Goal: Task Accomplishment & Management: Manage account settings

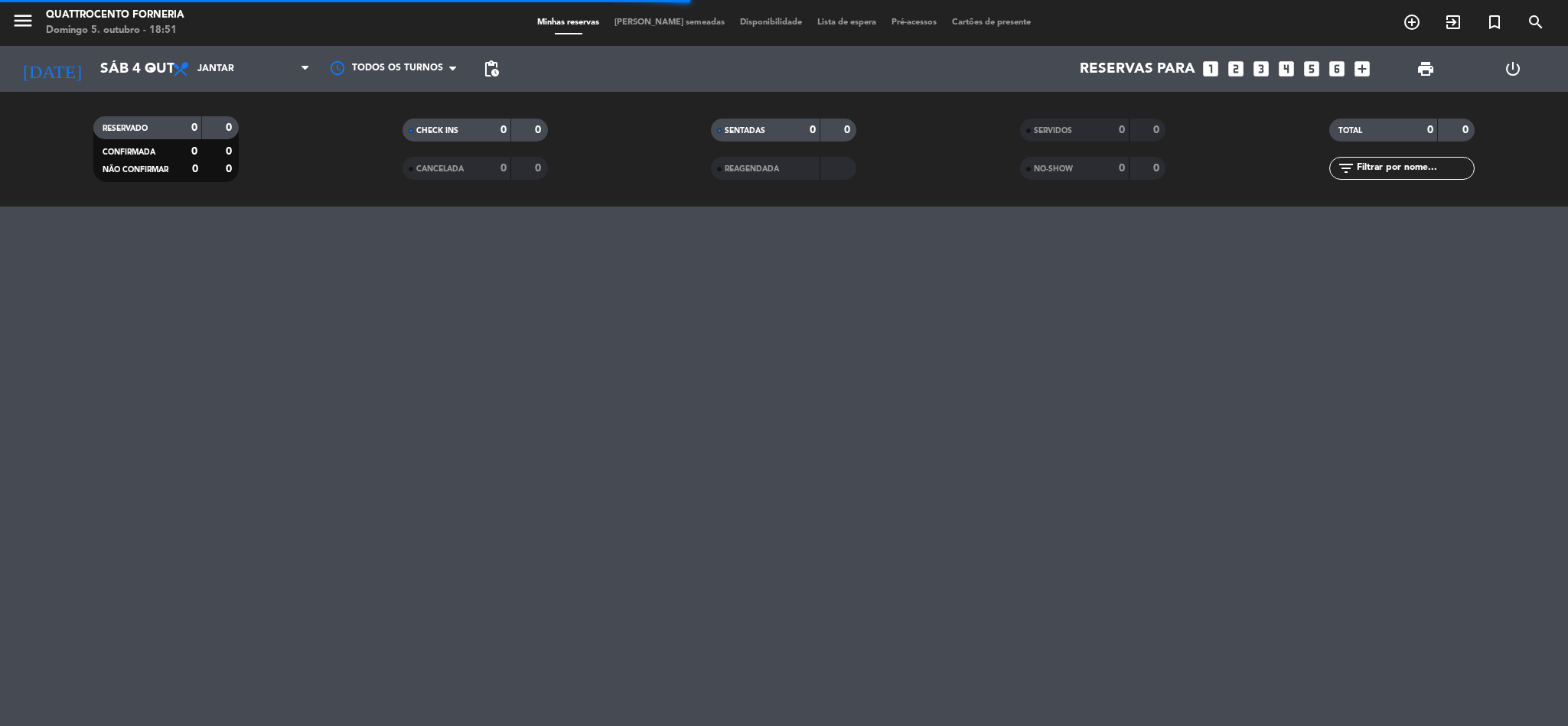
click at [669, 24] on span "[PERSON_NAME] semeadas" at bounding box center [670, 23] width 126 height 8
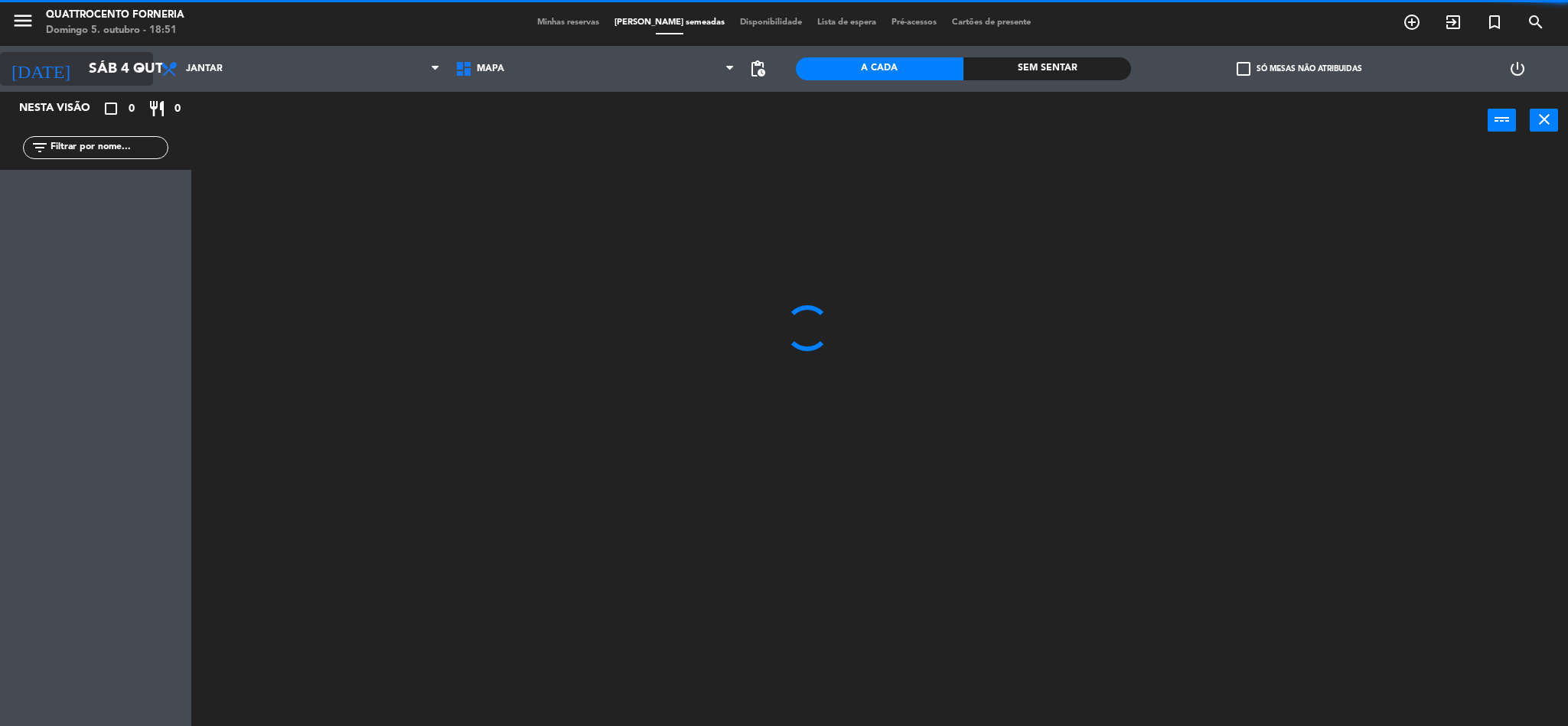
click at [104, 64] on input "Sáb 4 out" at bounding box center [173, 68] width 184 height 32
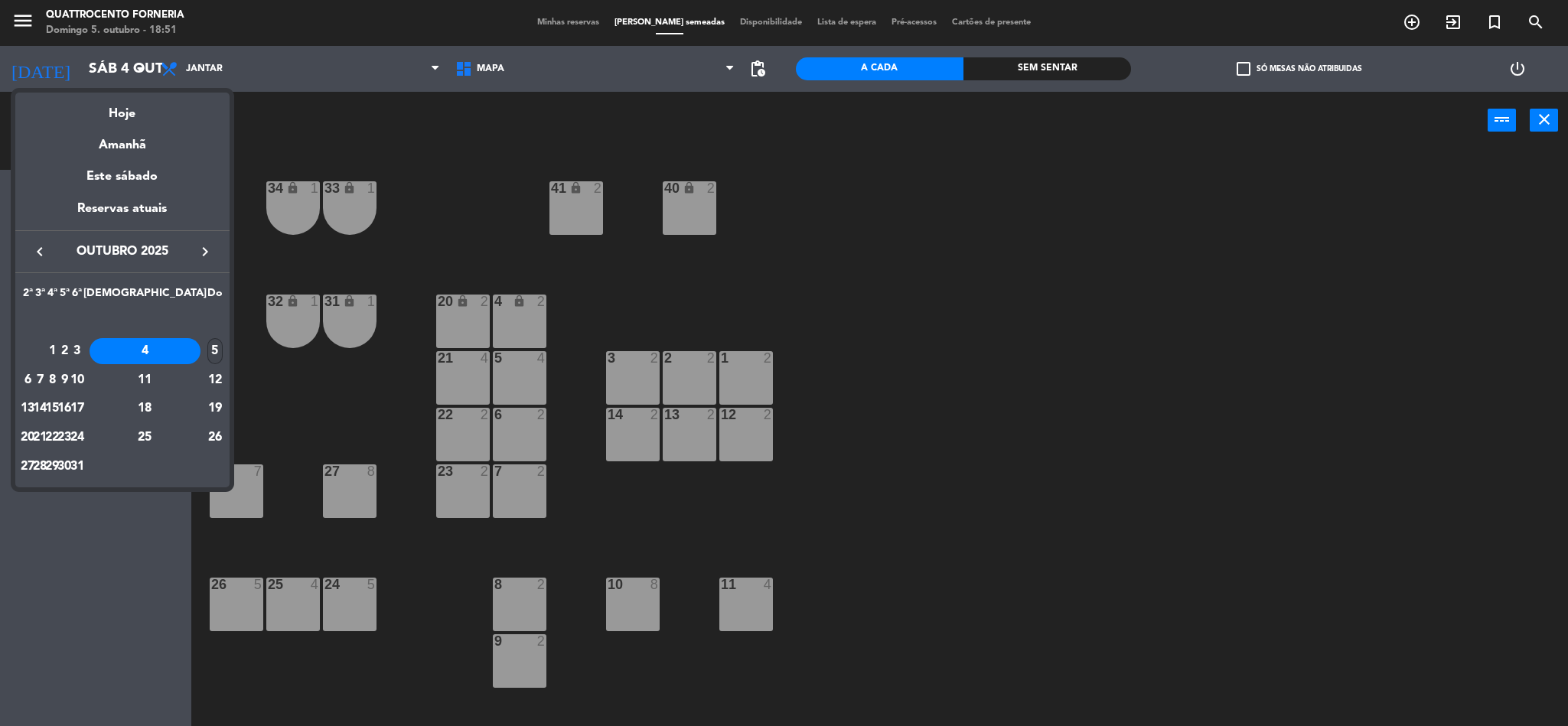
drag, startPoint x: 218, startPoint y: 328, endPoint x: 212, endPoint y: 345, distance: 18.0
click at [216, 336] on td "OUT" at bounding box center [123, 322] width 202 height 29
click at [212, 345] on div "5" at bounding box center [214, 351] width 15 height 26
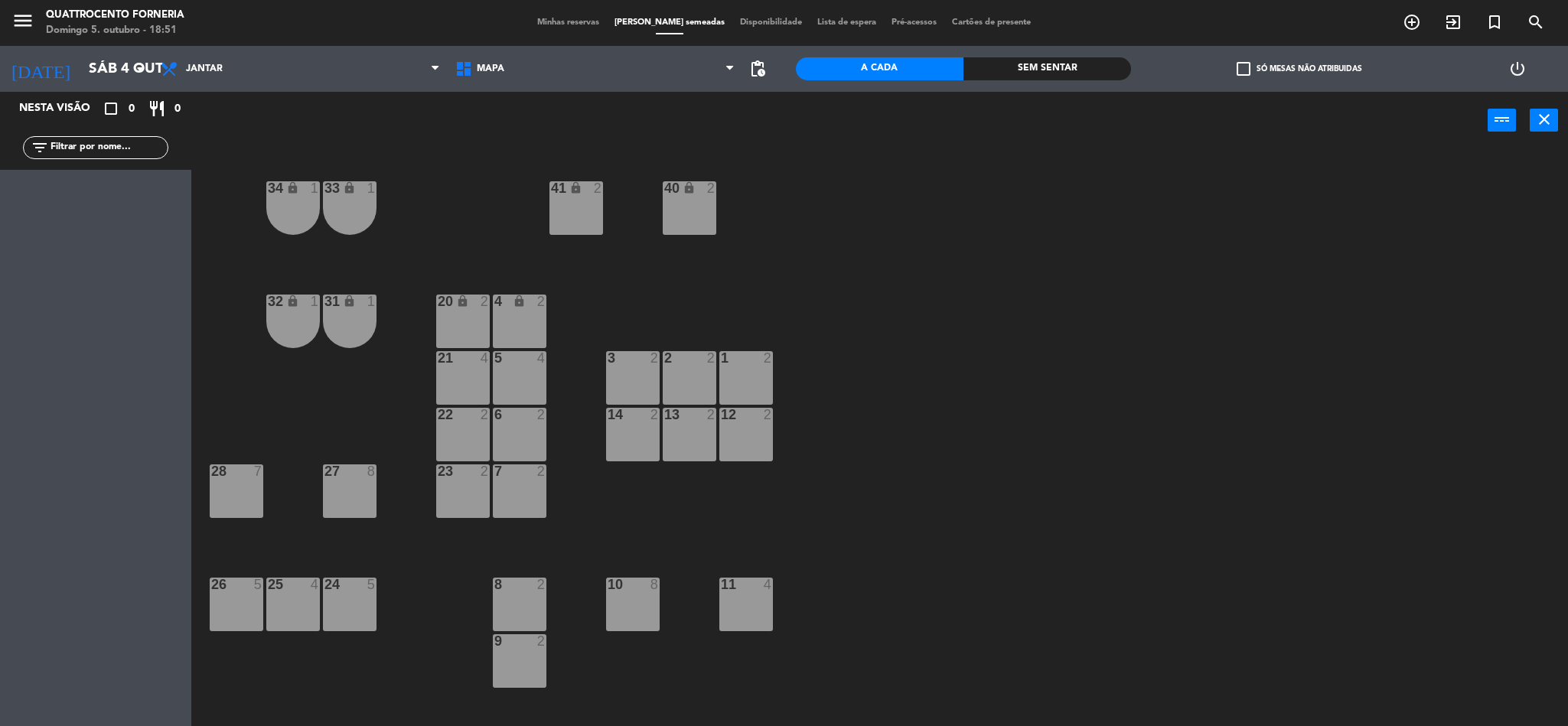
type input "[DATE]"
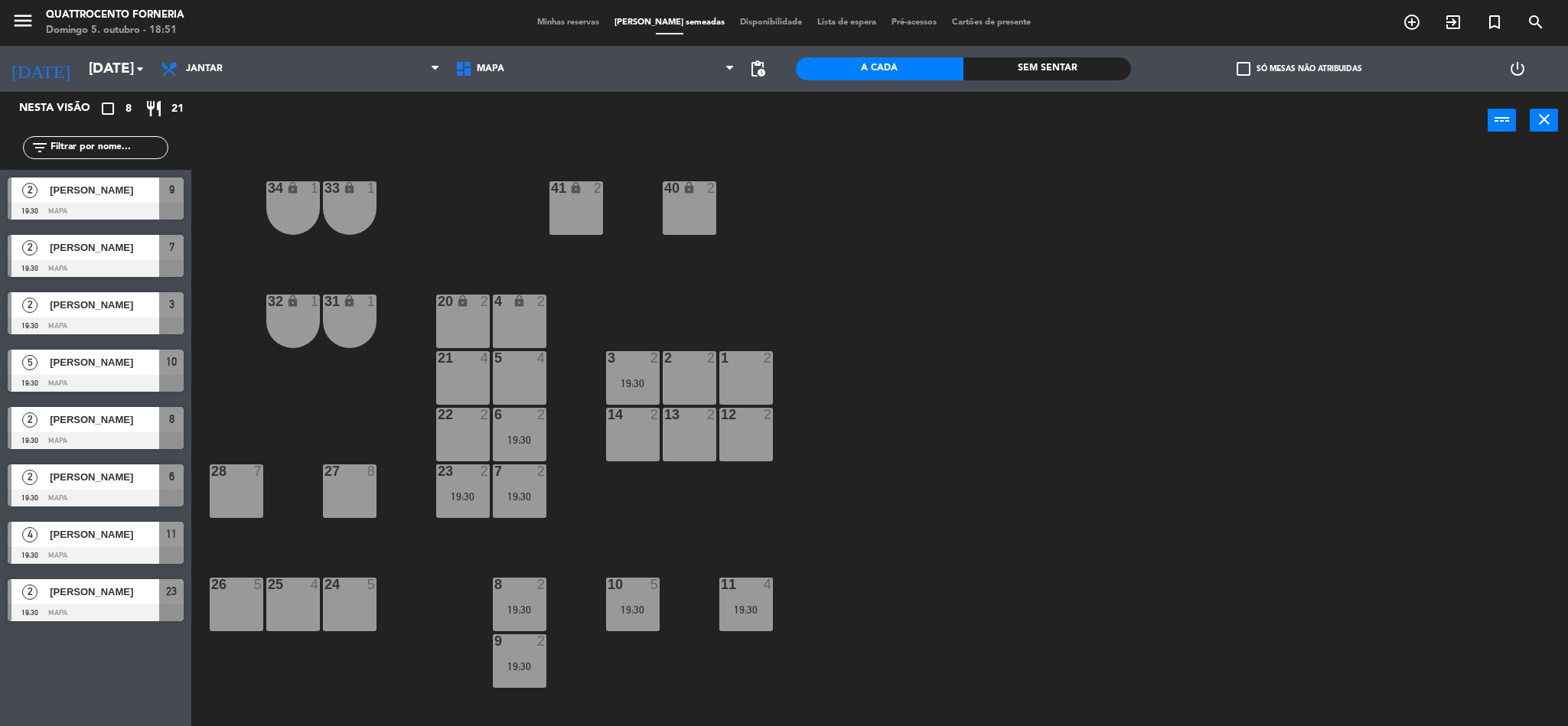
click at [584, 10] on div "menu Quattrocento Forneria Domingo 5. outubro - 18:51 Minhas reservas Mesas sem…" at bounding box center [784, 23] width 1568 height 46
click at [590, 21] on span "Minhas reservas" at bounding box center [569, 23] width 77 height 8
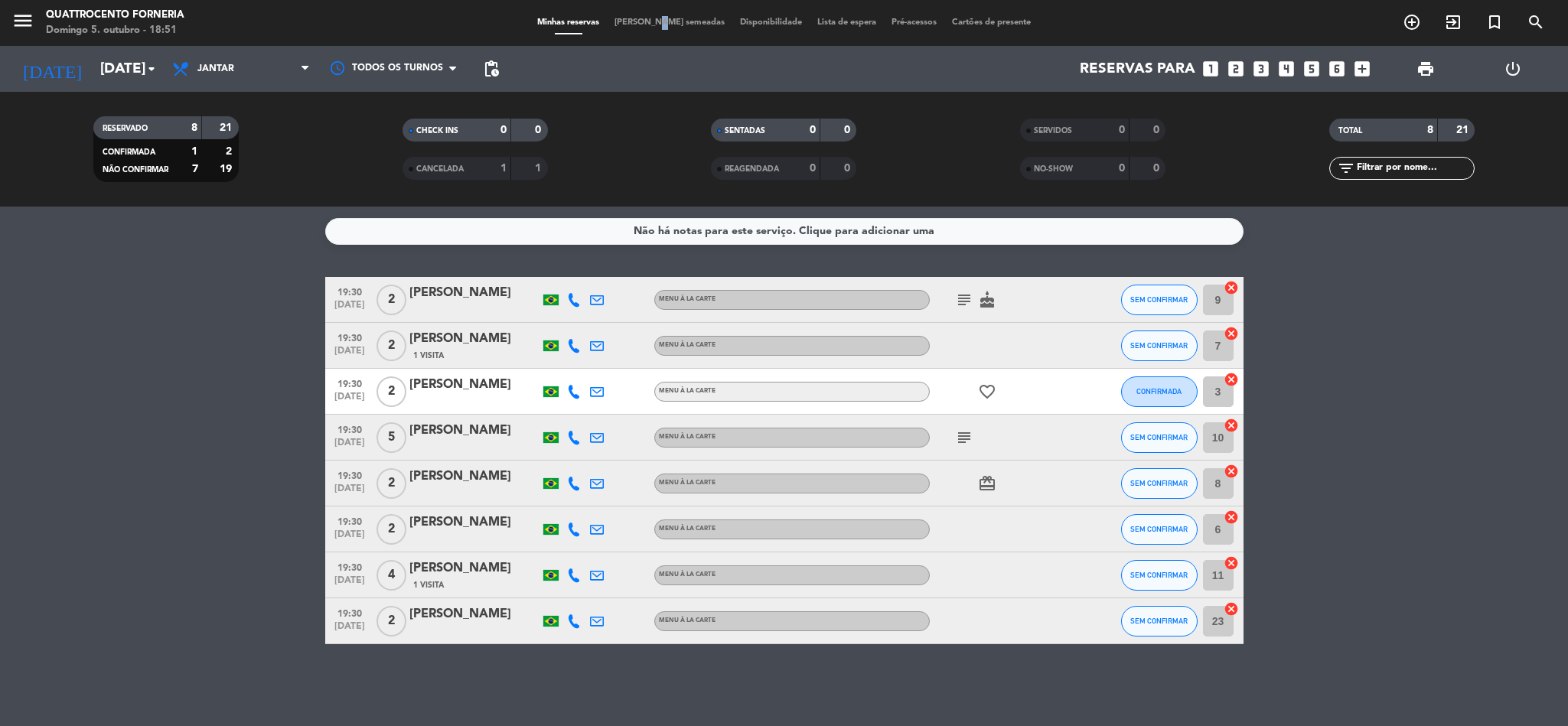
click at [672, 25] on span "[PERSON_NAME] semeadas" at bounding box center [670, 23] width 126 height 8
